Goal: Obtain resource: Download file/media

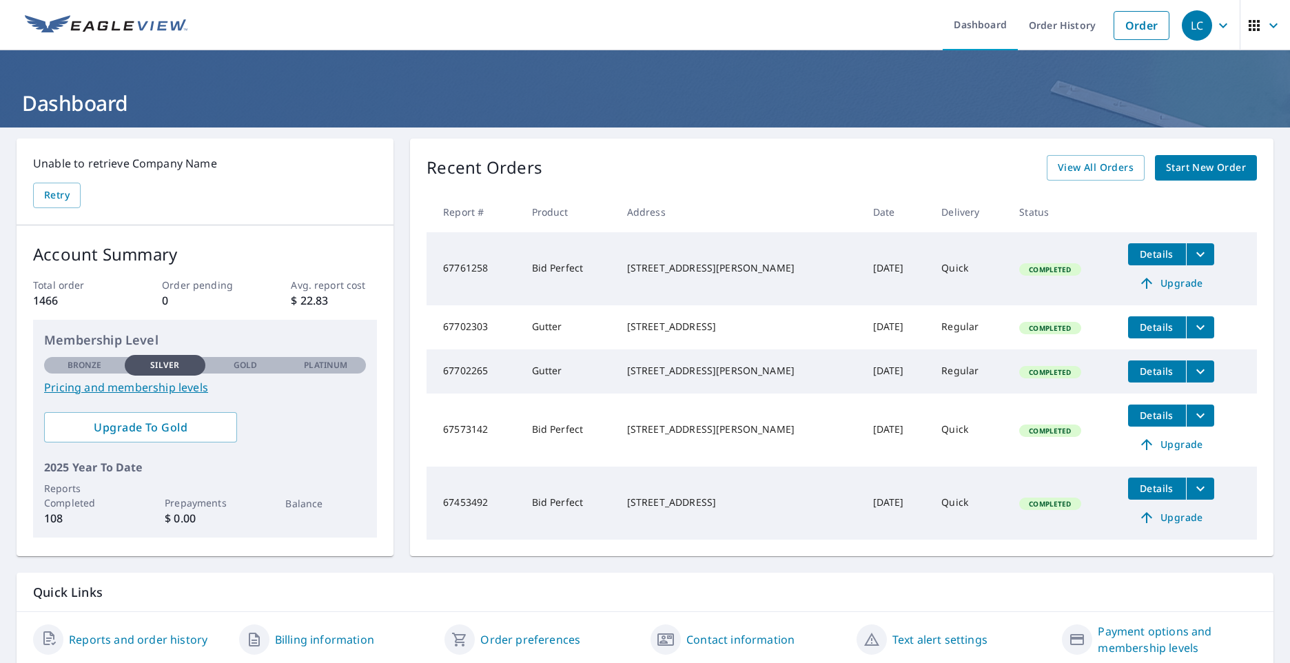
click at [1192, 424] on icon "filesDropdownBtn-67573142" at bounding box center [1200, 415] width 17 height 17
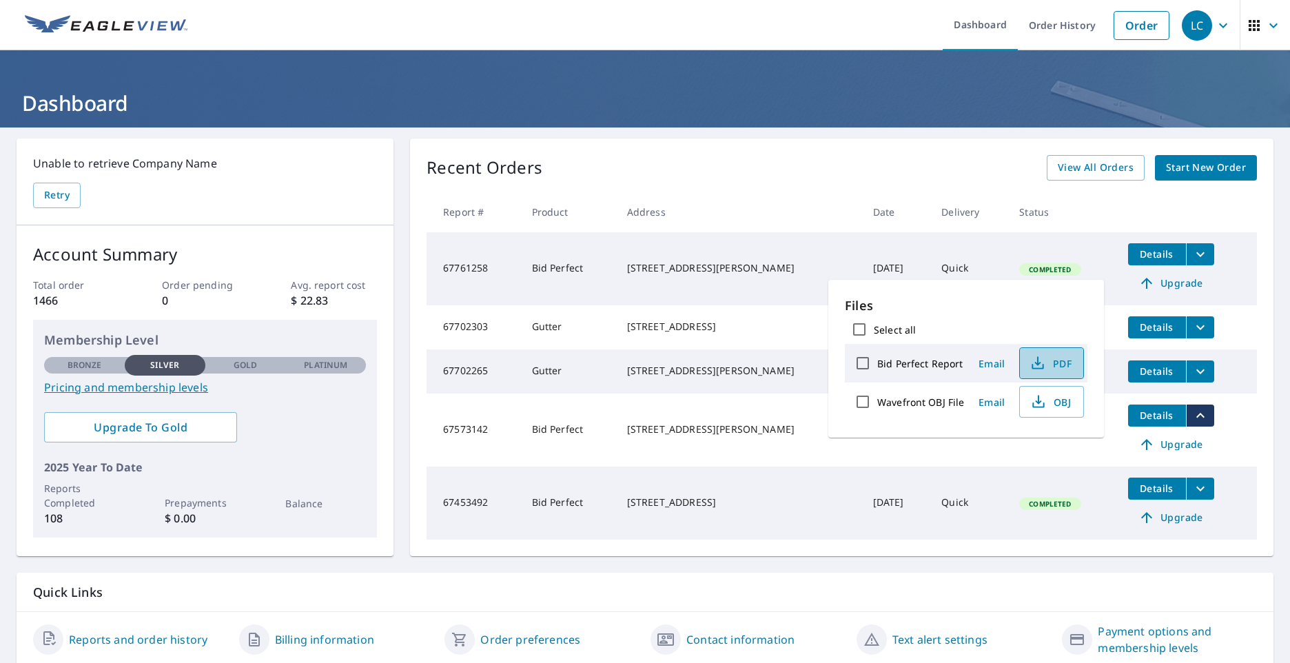
click at [1056, 363] on span "PDF" at bounding box center [1050, 363] width 44 height 17
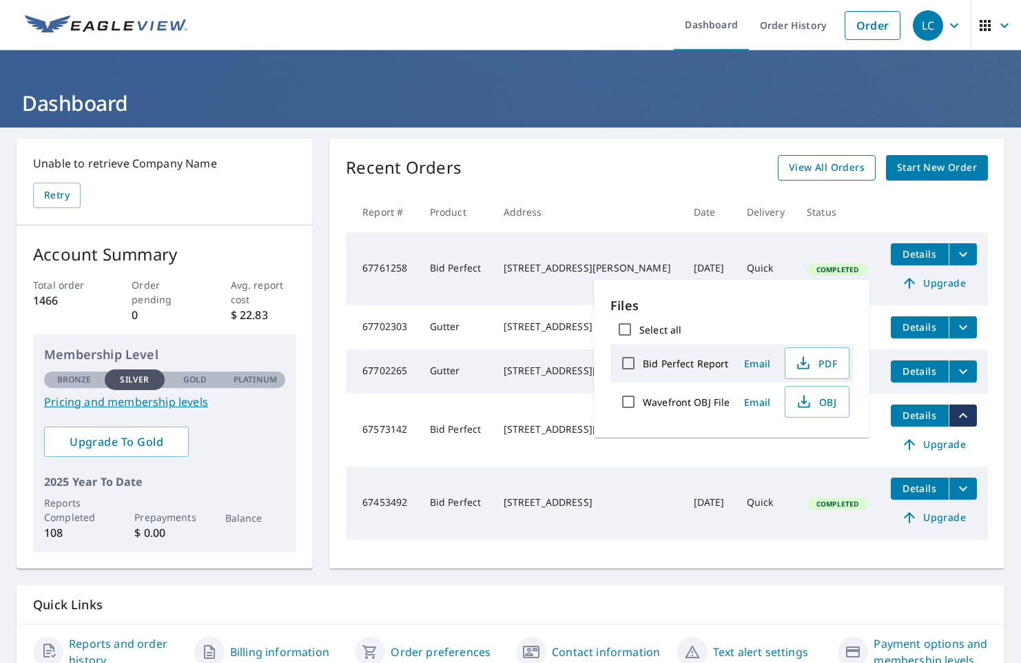
click at [807, 176] on span "View All Orders" at bounding box center [827, 167] width 76 height 17
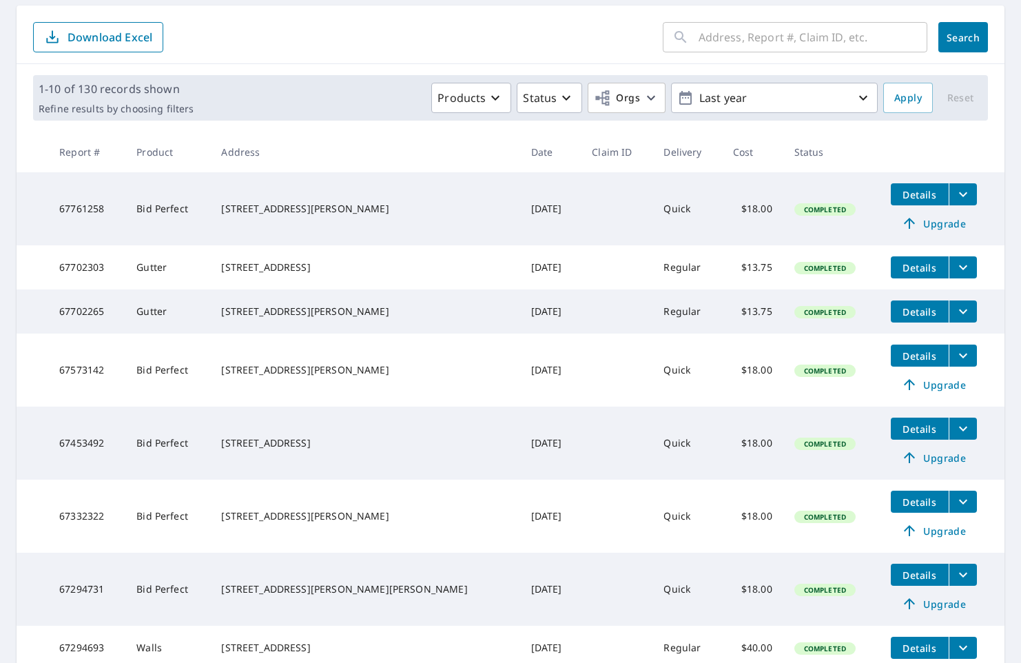
scroll to position [380, 0]
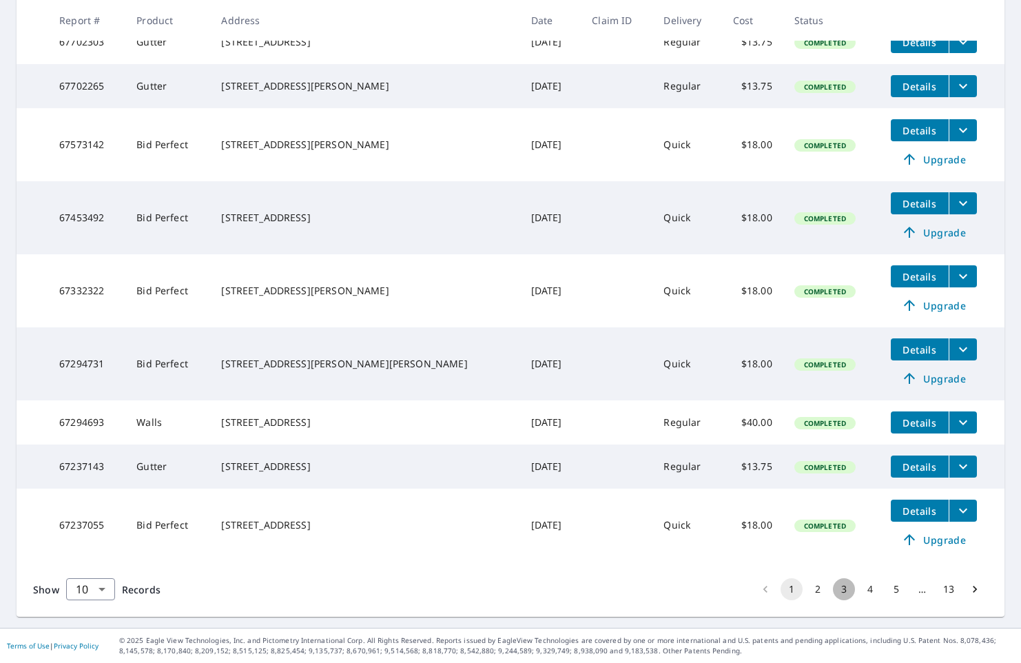
click at [838, 587] on button "3" at bounding box center [844, 589] width 22 height 22
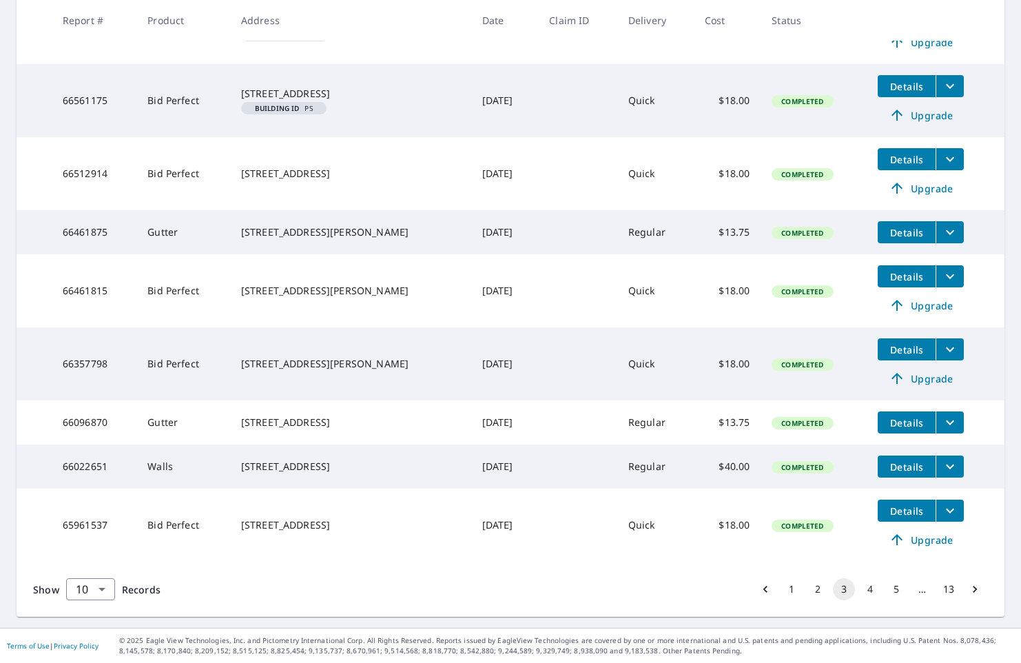
scroll to position [404, 0]
click at [859, 593] on button "4" at bounding box center [870, 589] width 22 height 22
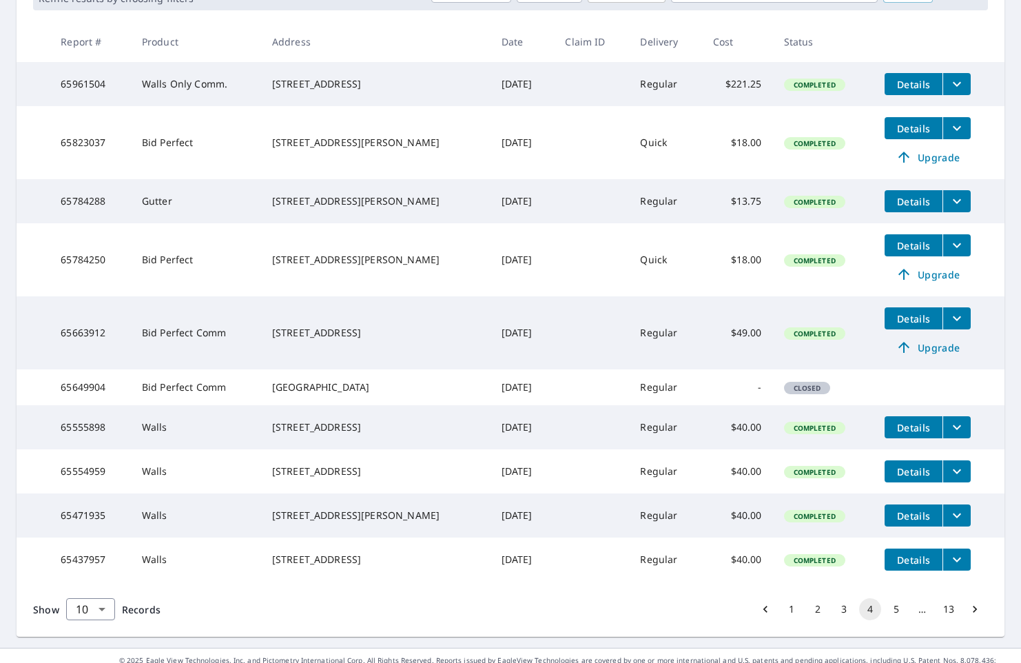
scroll to position [310, 0]
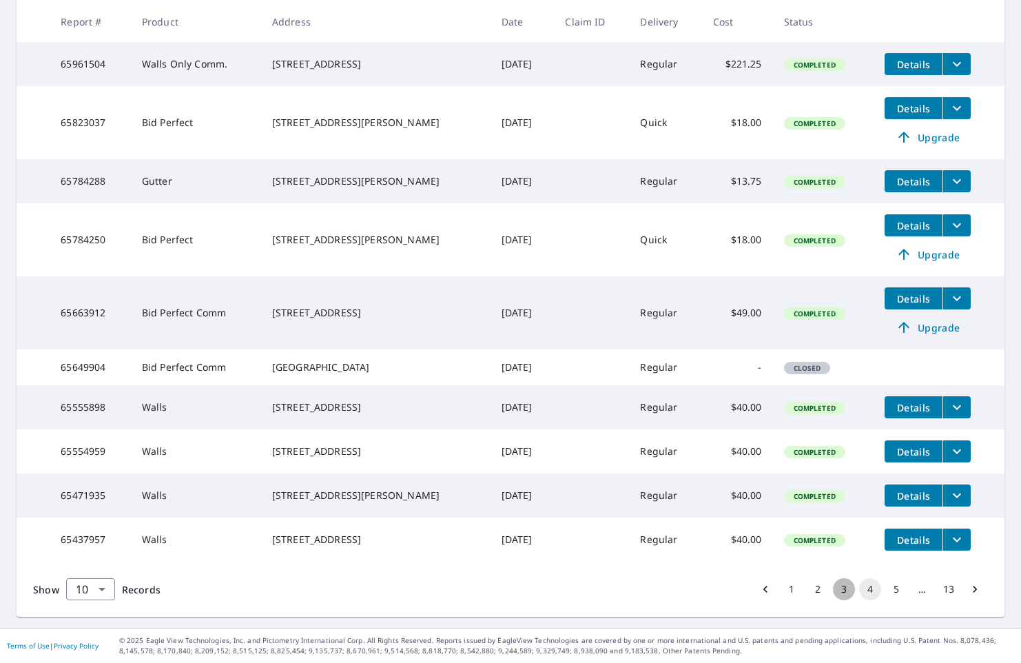
click at [833, 595] on button "3" at bounding box center [844, 589] width 22 height 22
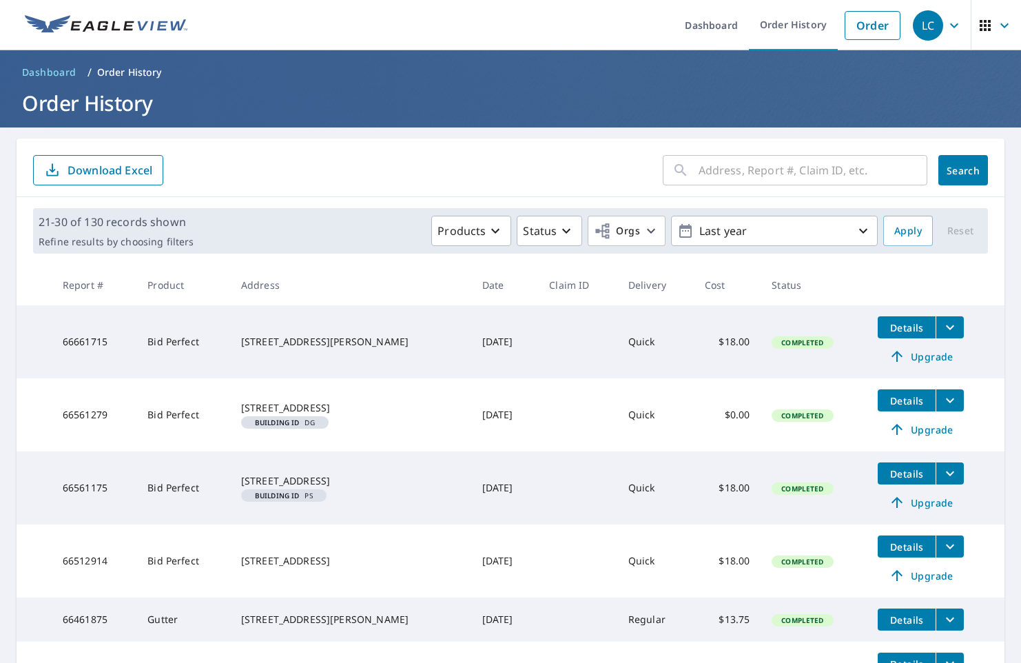
scroll to position [404, 0]
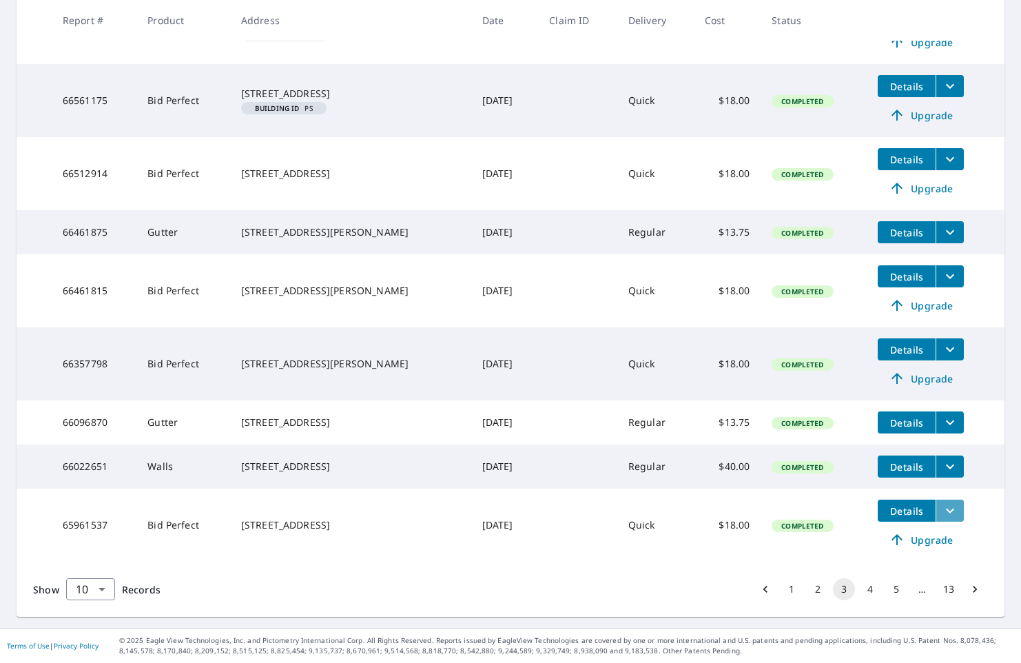
click at [946, 507] on icon "filesDropdownBtn-65961537" at bounding box center [950, 510] width 17 height 17
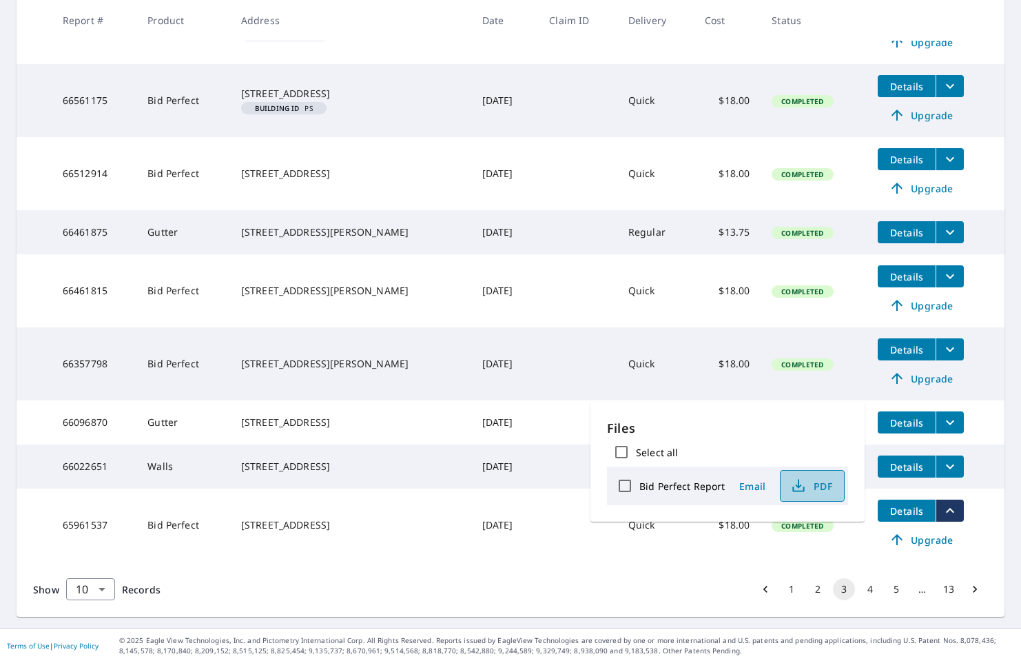
click at [824, 484] on span "PDF" at bounding box center [811, 486] width 44 height 17
